Goal: Task Accomplishment & Management: Complete application form

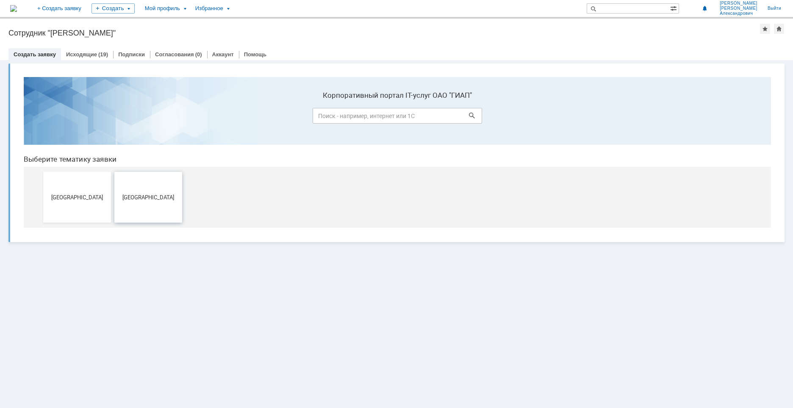
click at [156, 200] on span "[GEOGRAPHIC_DATA]" at bounding box center [148, 197] width 63 height 6
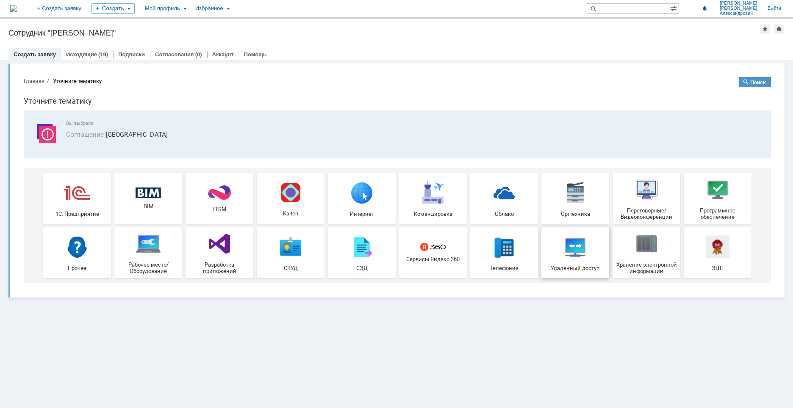
click at [573, 263] on div "Удаленный доступ" at bounding box center [575, 252] width 63 height 37
click at [98, 56] on div "(19)" at bounding box center [103, 54] width 10 height 6
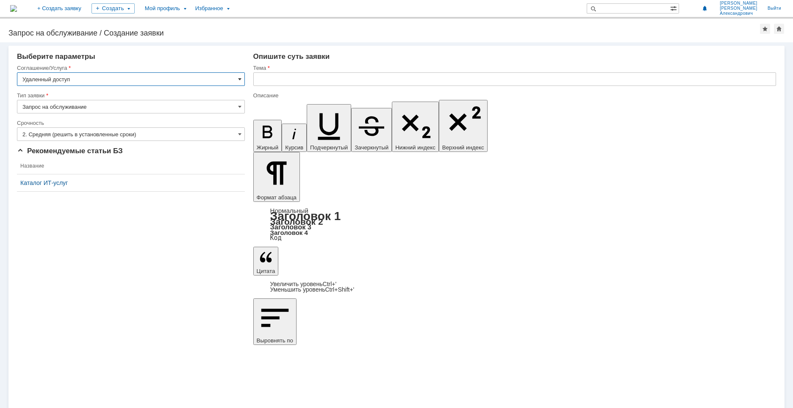
click at [238, 78] on span at bounding box center [239, 79] width 3 height 7
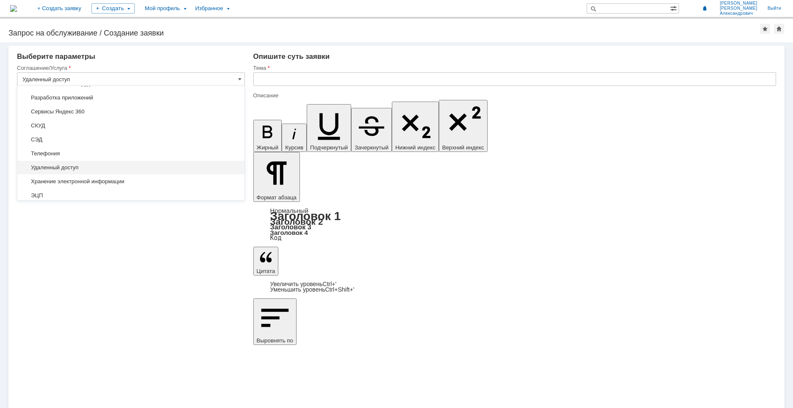
scroll to position [500, 0]
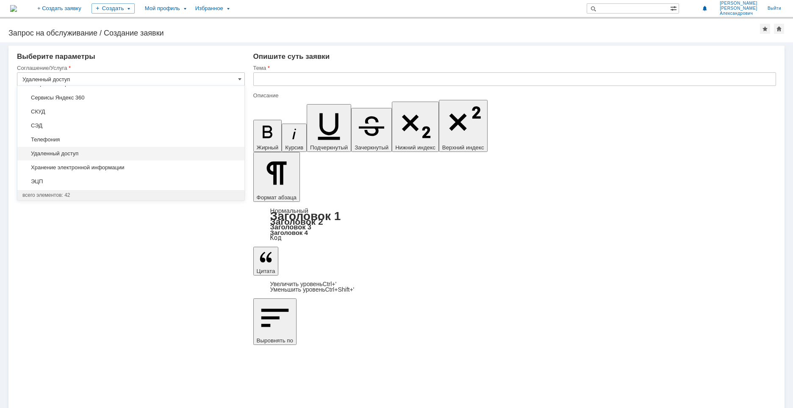
click at [200, 151] on span "Удаленный доступ" at bounding box center [130, 153] width 217 height 7
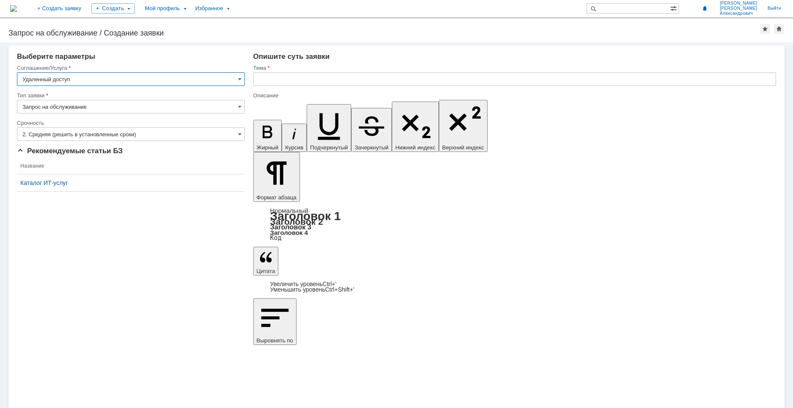
type input "Удаленный доступ"
click at [291, 85] on input "text" at bounding box center [514, 79] width 523 height 14
click at [309, 80] on input "Доступ к папке" at bounding box center [514, 79] width 523 height 14
paste input "\\Runofsv0001\объекты$\33770.25.05_03 КуйбышевАзот\"
type input "Доступ к папке \\Runofsv0001\объекты$\33770.25.05_03 КуйбышевАзот\"
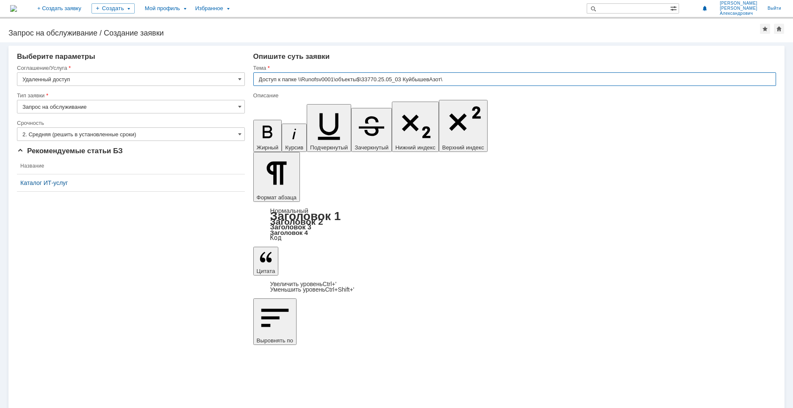
click at [283, 80] on input "Доступ к папке \\Runofsv0001\объекты$\33770.25.05_03 КуйбышевАзот\" at bounding box center [514, 79] width 523 height 14
click at [283, 78] on input "Доступ к папке \\Runofsv0001\объекты$\33770.25.05_03 КуйбышевАзот\" at bounding box center [514, 79] width 523 height 14
click at [284, 78] on input "Доступ к папке \\Runofsv0001\объекты$\33770.25.05_03 КуйбышевАзот\" at bounding box center [514, 79] width 523 height 14
type input "Доступ к \\Runofsv0001\объекты$\33770.25.05_03 КуйбышевАзот\"
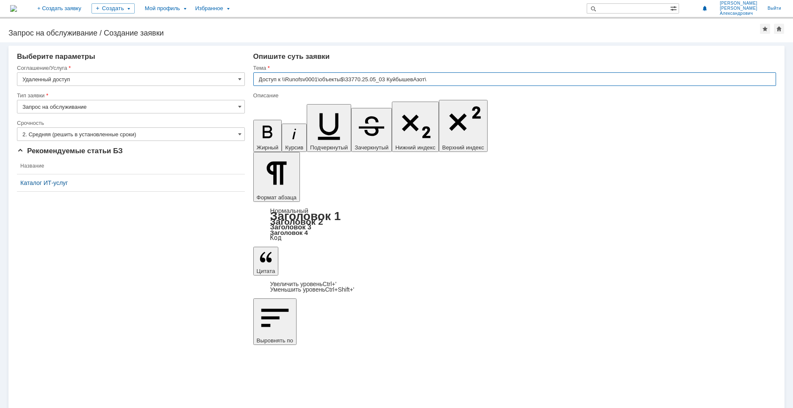
drag, startPoint x: 346, startPoint y: 2971, endPoint x: 361, endPoint y: 2972, distance: 15.8
drag, startPoint x: 530, startPoint y: 2971, endPoint x: 567, endPoint y: 2974, distance: 37.9
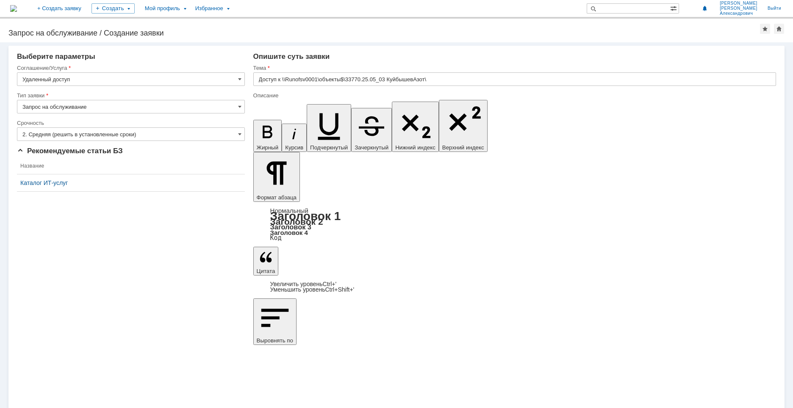
click at [574, 330] on div "Внимание! Выберите параметры Соглашение/Услуга Удаленный доступ Тип заявки Запр…" at bounding box center [396, 225] width 793 height 366
click at [135, 8] on div "Создать" at bounding box center [113, 8] width 43 height 10
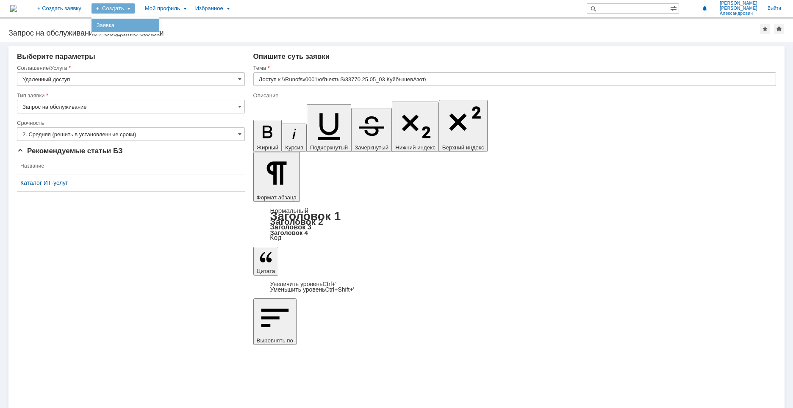
click at [151, 25] on link "Заявка" at bounding box center [125, 25] width 64 height 10
